Goal: Task Accomplishment & Management: Manage account settings

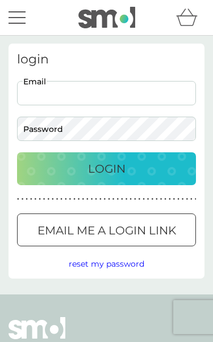
type input "estdancg@hotmail.com"
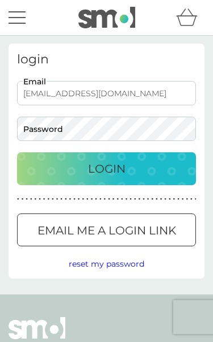
click at [106, 169] on button "Login" at bounding box center [106, 168] width 179 height 33
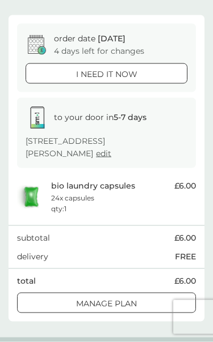
scroll to position [80, 0]
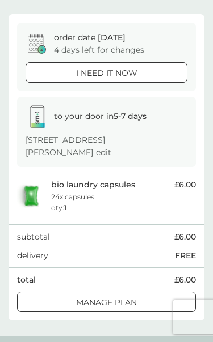
click at [157, 299] on div "Manage plan" at bounding box center [106, 302] width 177 height 12
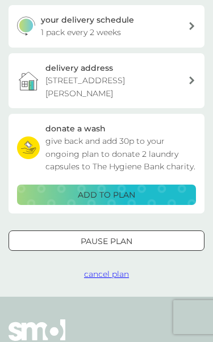
scroll to position [249, 0]
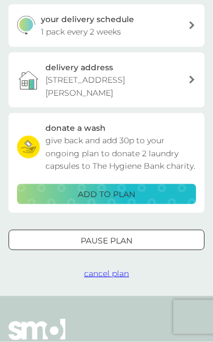
click at [117, 271] on span "cancel plan" at bounding box center [106, 274] width 45 height 10
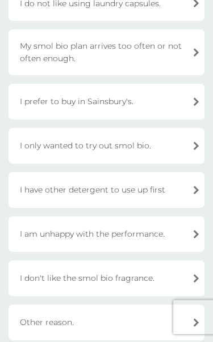
scroll to position [296, 0]
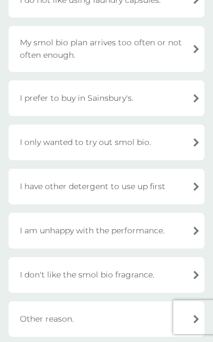
click at [192, 320] on div "Other reason." at bounding box center [107, 320] width 196 height 36
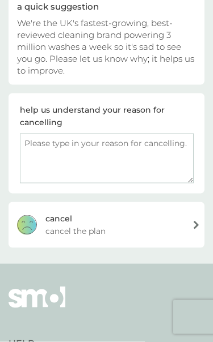
scroll to position [118, 0]
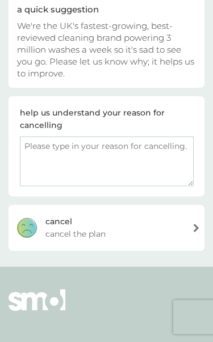
click at [160, 158] on textarea at bounding box center [106, 162] width 173 height 50
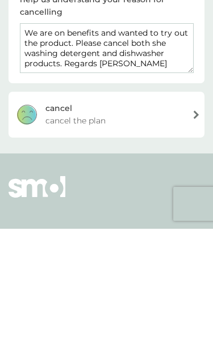
type textarea "We are on benefits and wanted to try out the product. Please cancel both she wa…"
click at [195, 205] on div "[PERSON_NAME] the plan" at bounding box center [107, 227] width 196 height 45
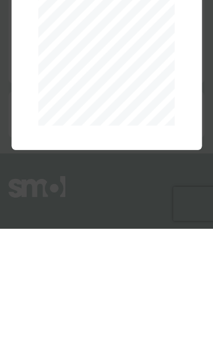
scroll to position [232, 0]
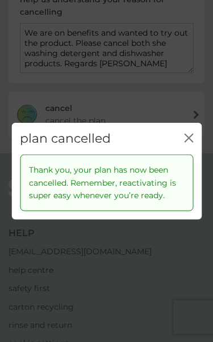
click at [189, 143] on icon "close" at bounding box center [188, 138] width 9 height 9
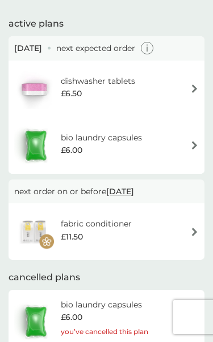
scroll to position [57, 0]
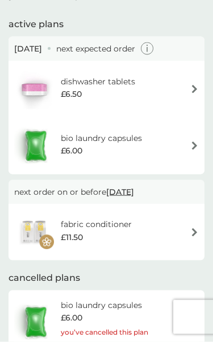
click at [192, 228] on img at bounding box center [194, 232] width 9 height 9
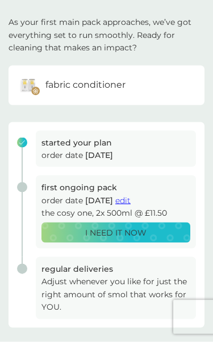
scroll to position [26, 0]
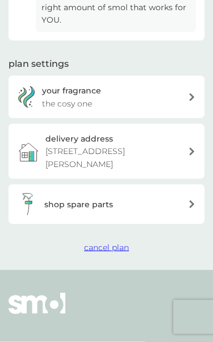
click at [113, 248] on button "cancel plan" at bounding box center [106, 247] width 45 height 12
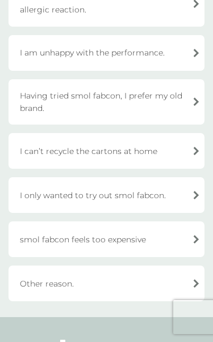
scroll to position [347, 0]
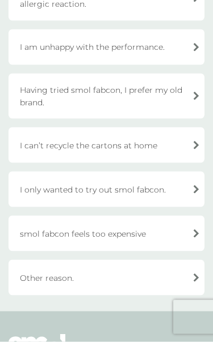
click at [146, 195] on div "I only wanted to try out smol fabcon." at bounding box center [107, 190] width 196 height 36
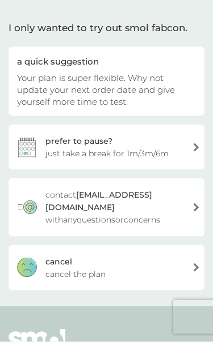
scroll to position [72, 0]
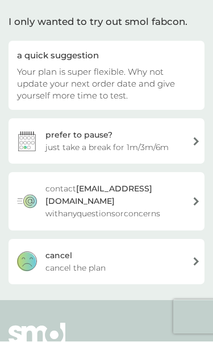
click at [194, 256] on div "[PERSON_NAME] the plan" at bounding box center [107, 262] width 196 height 45
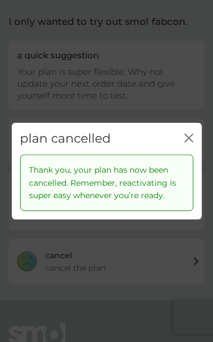
click at [189, 143] on icon "close" at bounding box center [188, 138] width 9 height 9
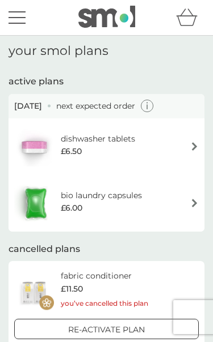
click at [194, 143] on img at bounding box center [194, 146] width 9 height 9
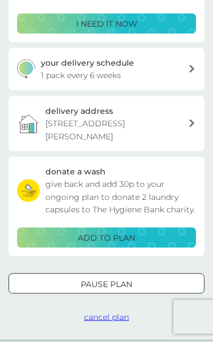
click at [116, 316] on span "cancel plan" at bounding box center [106, 317] width 45 height 10
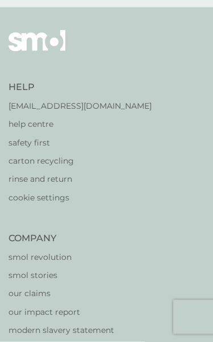
scroll to position [26, 0]
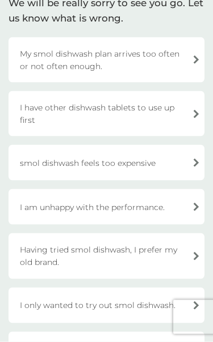
click at [179, 303] on div "I only wanted to try out smol dishwash." at bounding box center [107, 306] width 196 height 36
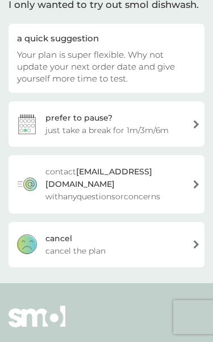
click at [192, 235] on div "[PERSON_NAME] the plan" at bounding box center [107, 244] width 196 height 45
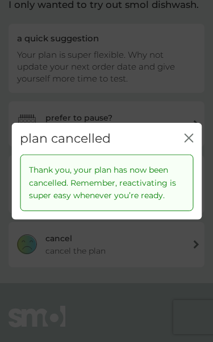
click at [189, 142] on icon "close" at bounding box center [190, 138] width 4 height 8
